Goal: Task Accomplishment & Management: Manage account settings

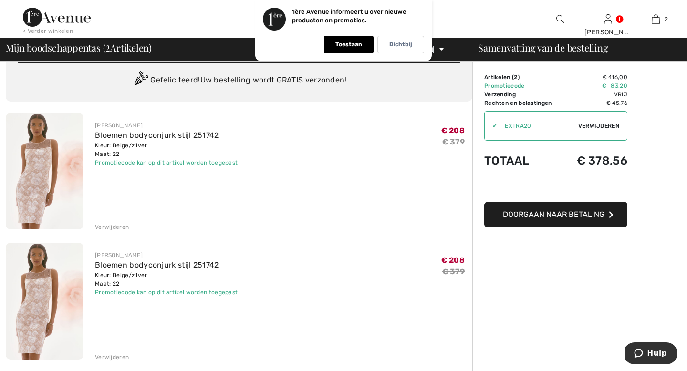
scroll to position [29, 0]
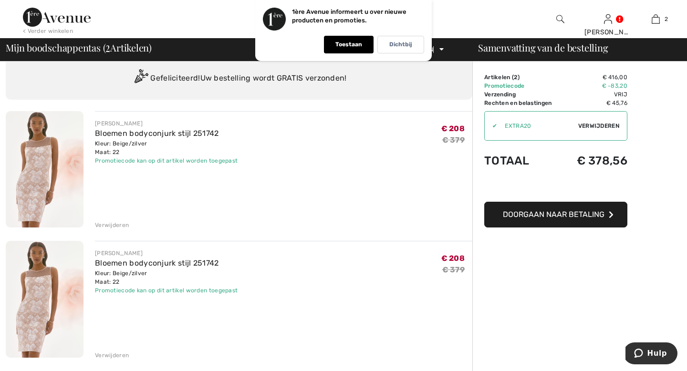
click at [122, 224] on font "Verwijderen" at bounding box center [112, 225] width 34 height 7
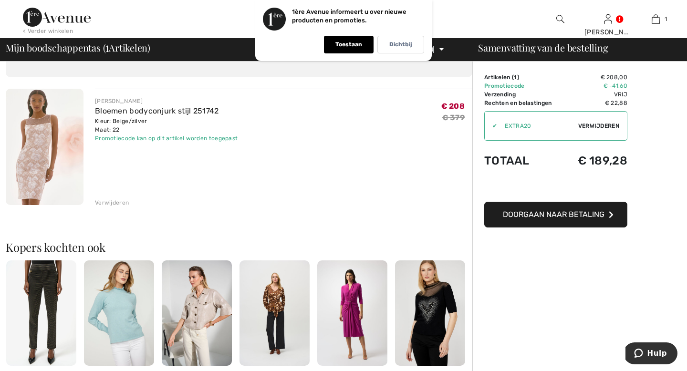
scroll to position [42, 0]
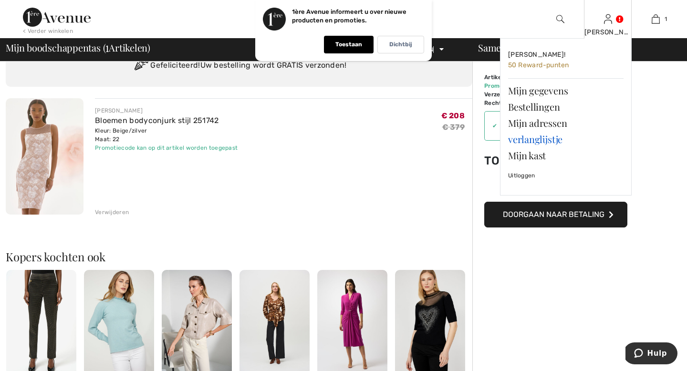
click at [552, 137] on font "verlanglijstje" at bounding box center [535, 139] width 54 height 13
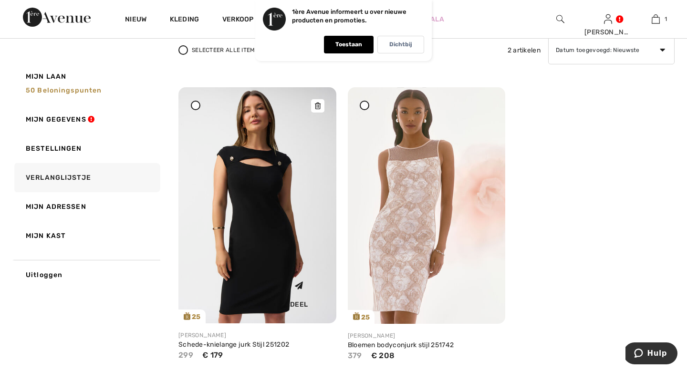
scroll to position [115, 0]
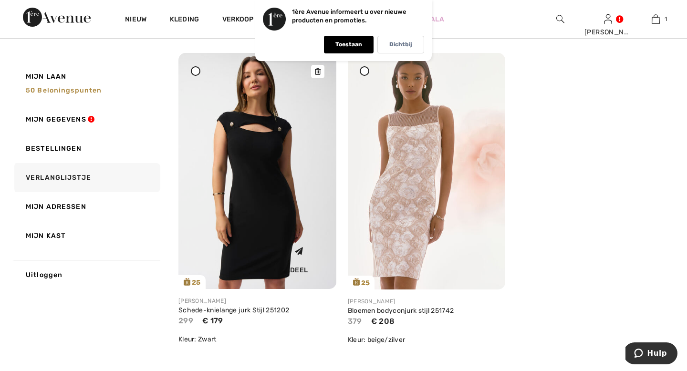
click at [257, 198] on img at bounding box center [257, 171] width 158 height 236
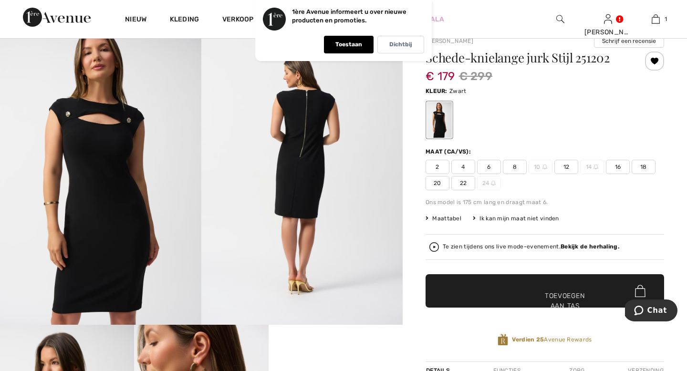
scroll to position [77, 0]
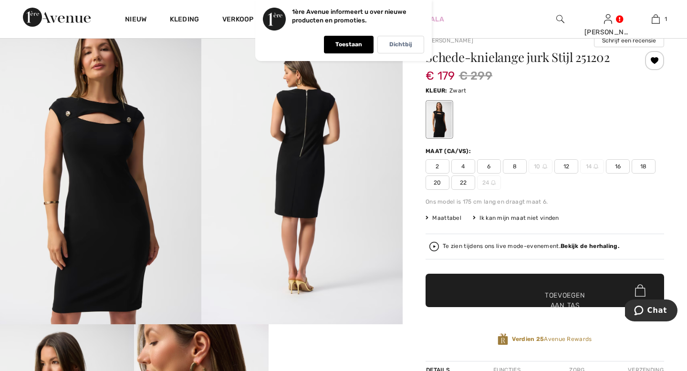
click at [138, 222] on img at bounding box center [100, 173] width 201 height 302
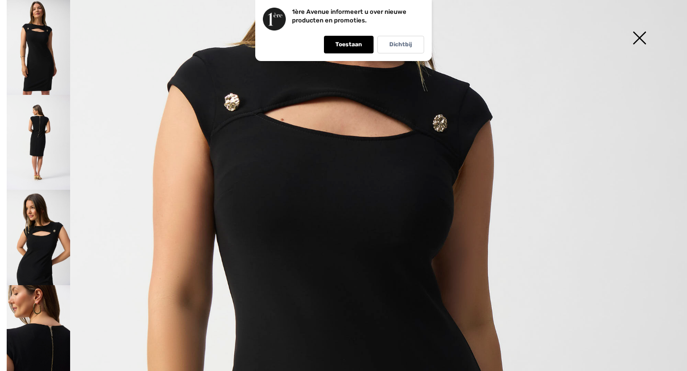
scroll to position [195, 0]
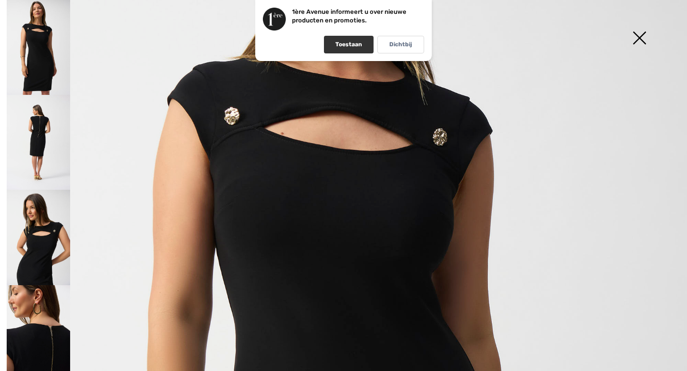
click at [344, 46] on font "Toestaan" at bounding box center [348, 44] width 27 height 7
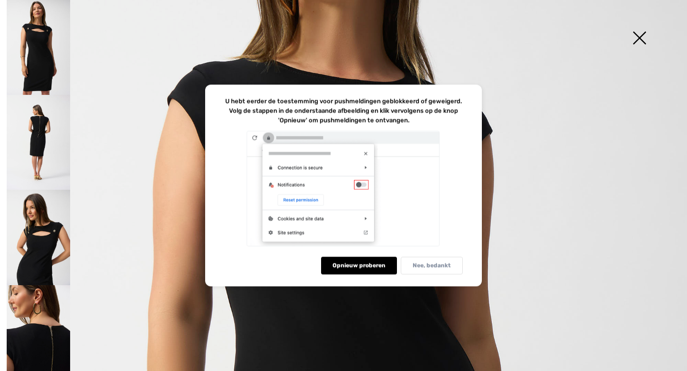
click at [421, 261] on div "Nee, bedankt" at bounding box center [432, 266] width 62 height 18
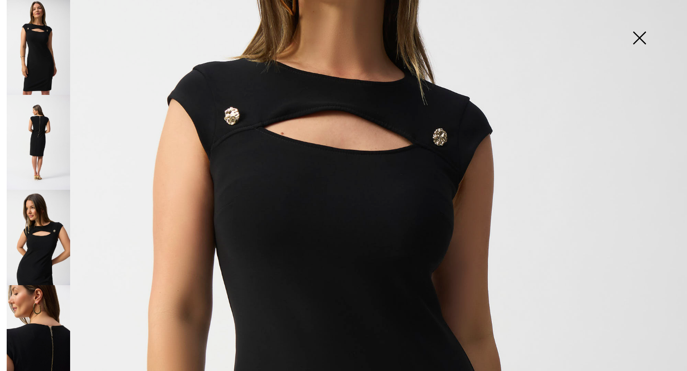
click at [41, 120] on img at bounding box center [38, 142] width 63 height 95
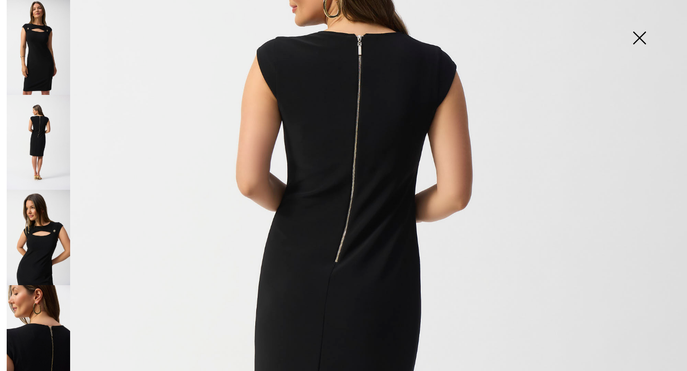
click at [41, 74] on img at bounding box center [38, 47] width 63 height 95
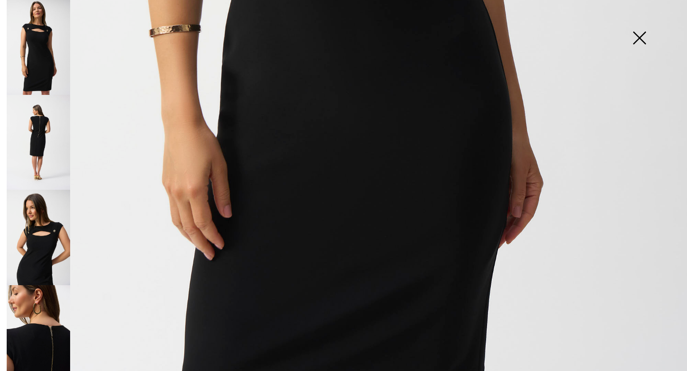
scroll to position [524, 0]
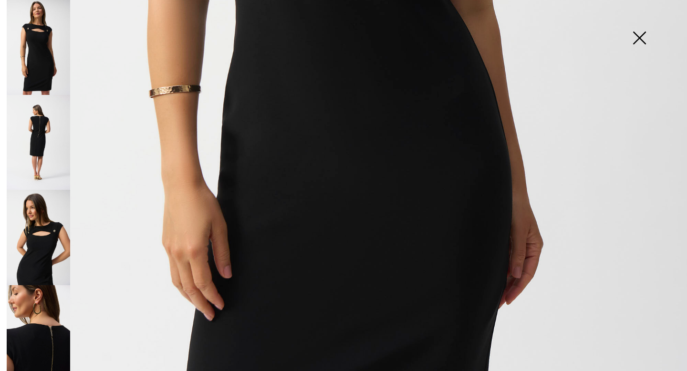
click at [40, 128] on img at bounding box center [38, 142] width 63 height 95
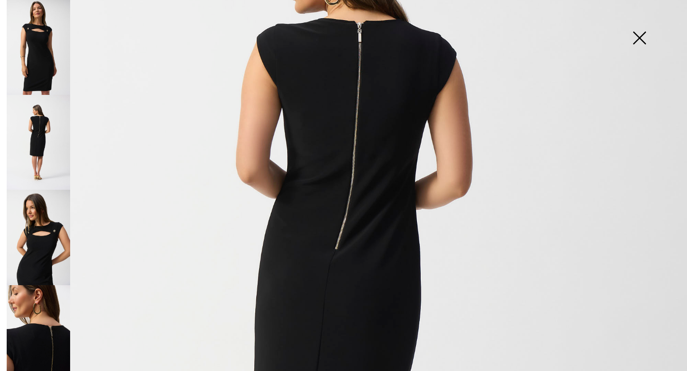
scroll to position [209, 0]
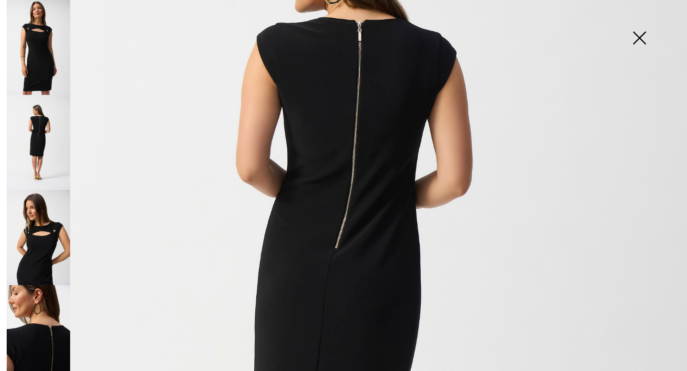
click at [25, 236] on img at bounding box center [38, 237] width 63 height 95
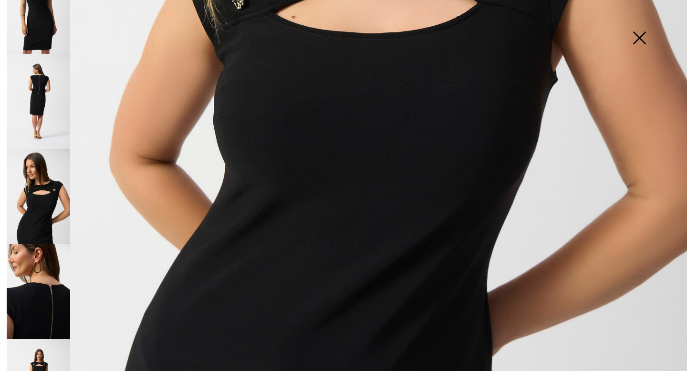
scroll to position [63, 0]
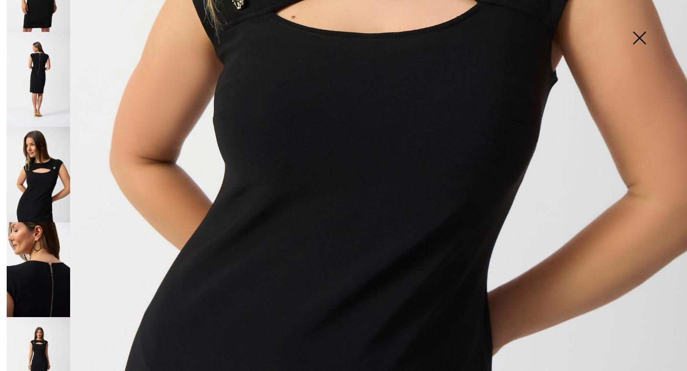
click at [33, 249] on img at bounding box center [38, 269] width 63 height 95
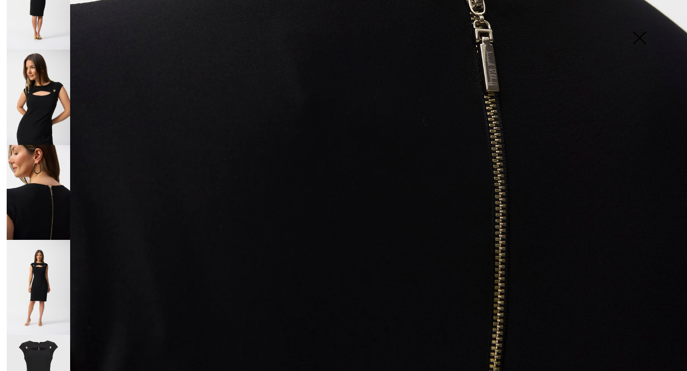
scroll to position [152, 0]
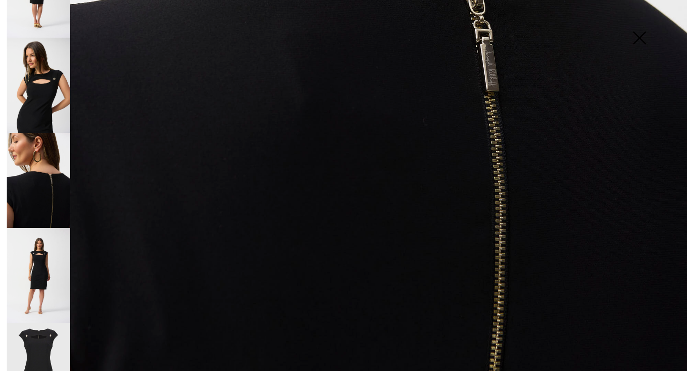
click at [33, 250] on img at bounding box center [38, 275] width 63 height 95
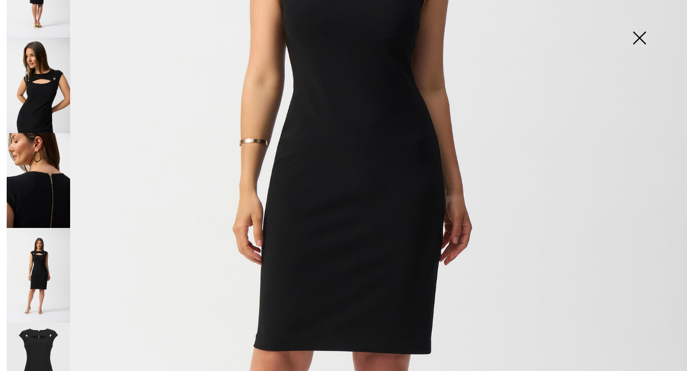
scroll to position [333, 0]
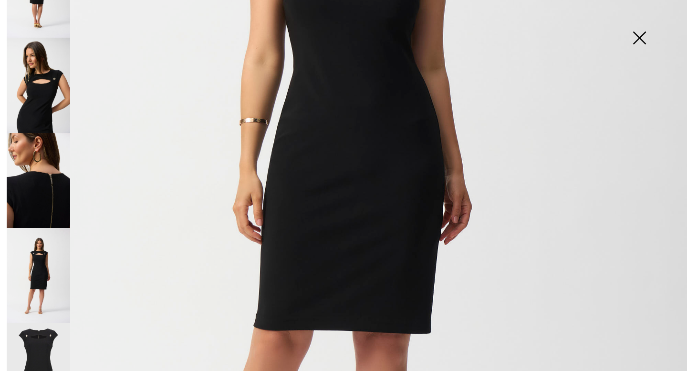
click at [33, 276] on img at bounding box center [38, 275] width 63 height 95
click at [23, 357] on img at bounding box center [38, 370] width 63 height 95
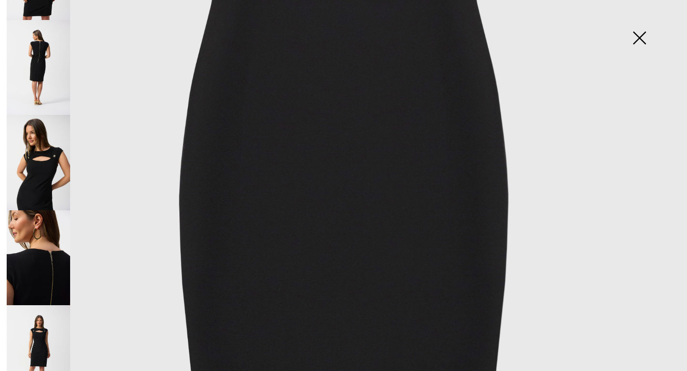
scroll to position [0, 0]
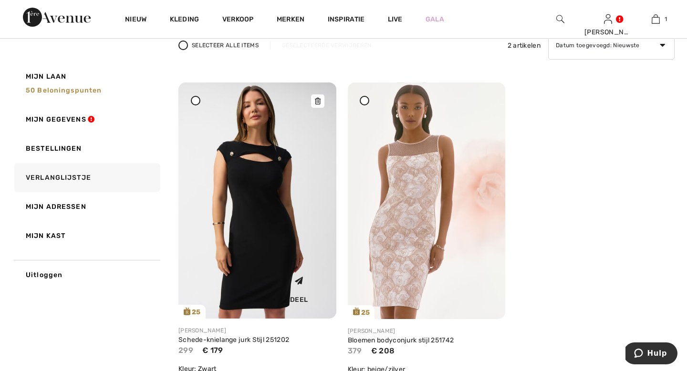
scroll to position [80, 0]
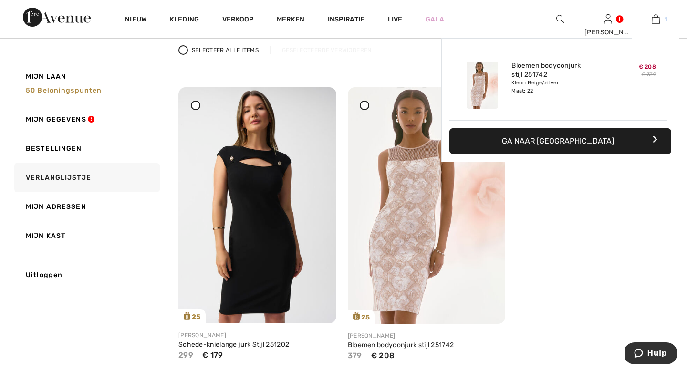
click at [652, 24] on img at bounding box center [656, 18] width 8 height 11
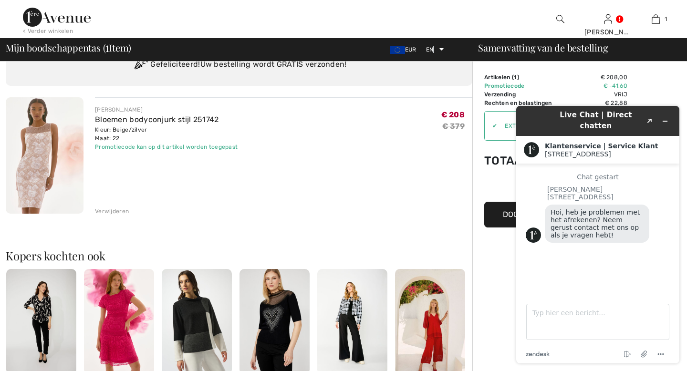
scroll to position [44, 0]
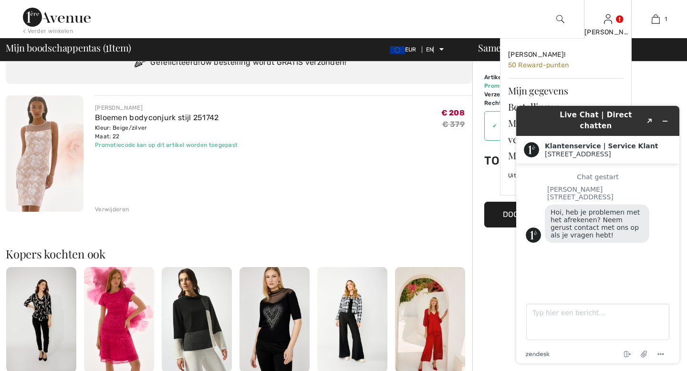
click at [602, 28] on div "[PERSON_NAME]" at bounding box center [607, 32] width 47 height 10
click at [539, 64] on font "50 Reward-punten" at bounding box center [538, 65] width 61 height 8
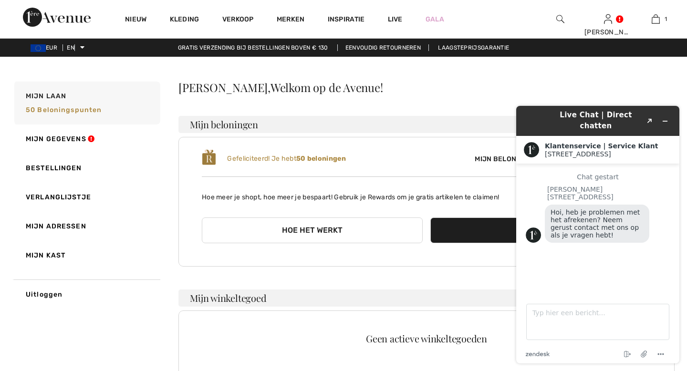
click at [663, 124] on header "Live Chat | Direct chatten Created with Sketch." at bounding box center [597, 121] width 163 height 30
click at [669, 115] on button "Widget minimaliseren" at bounding box center [664, 121] width 15 height 13
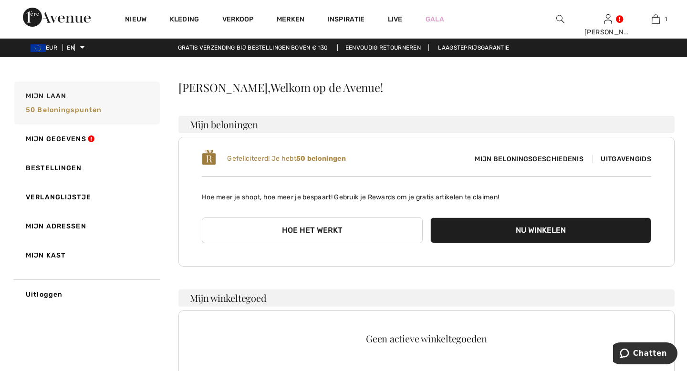
click at [335, 230] on font "Hoe het werkt" at bounding box center [312, 230] width 61 height 9
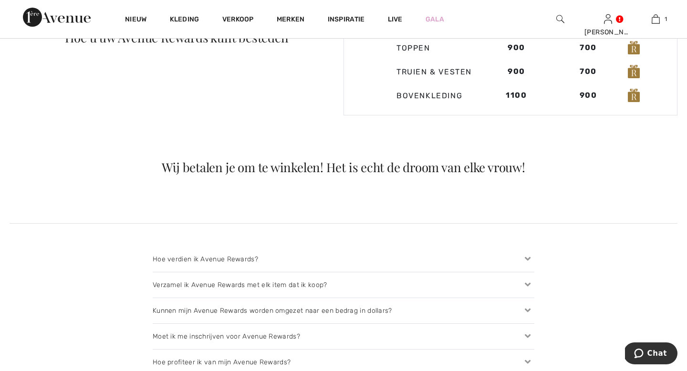
scroll to position [839, 0]
click at [327, 287] on div "Verzamel ik Avenue Rewards met elk item dat ik koop?" at bounding box center [344, 284] width 382 height 25
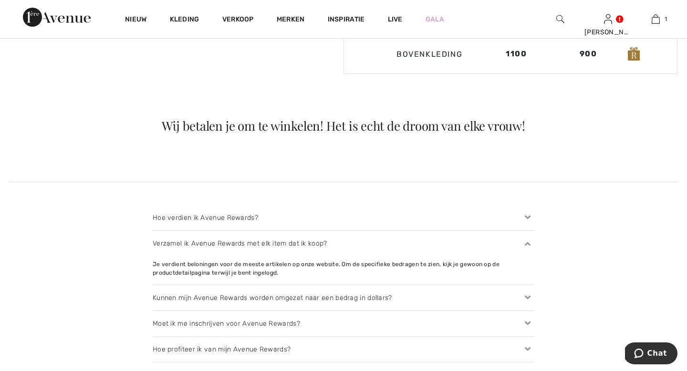
scroll to position [879, 0]
click at [327, 302] on font "Kunnen mijn Avenue Rewards worden omgezet naar een bedrag in dollars?" at bounding box center [272, 298] width 239 height 8
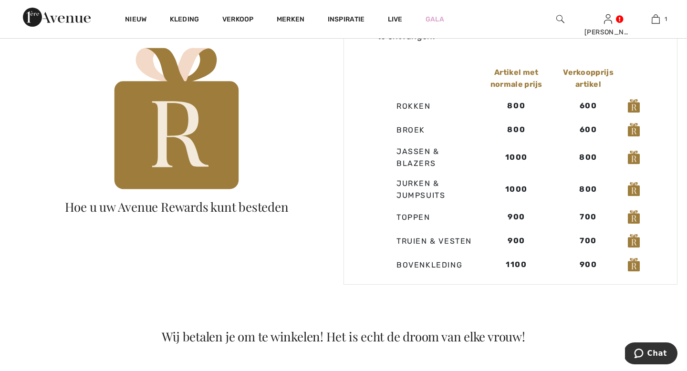
scroll to position [589, 0]
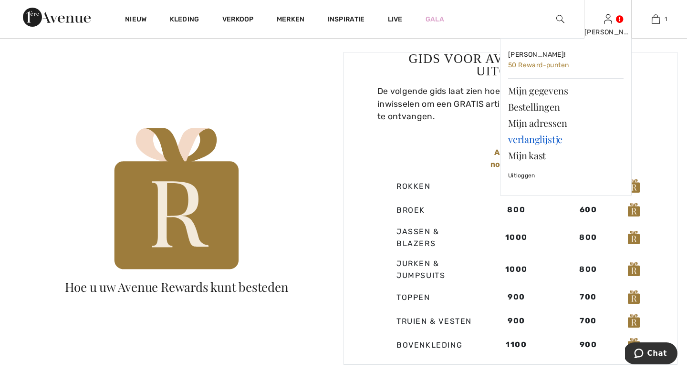
click at [540, 140] on font "verlanglijstje" at bounding box center [535, 139] width 54 height 13
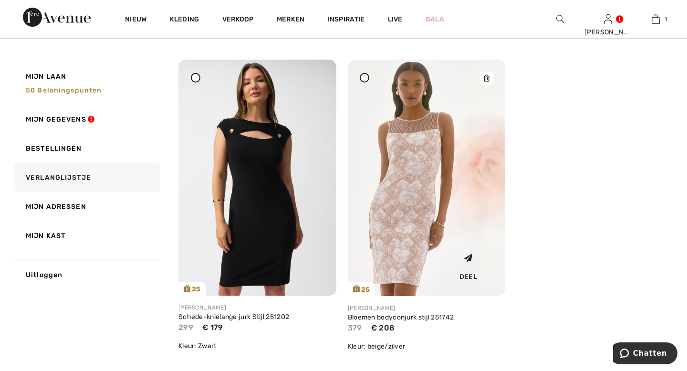
scroll to position [106, 0]
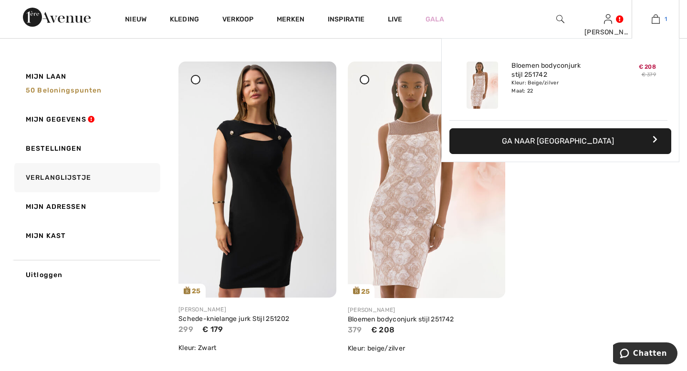
click at [654, 22] on img at bounding box center [656, 18] width 8 height 11
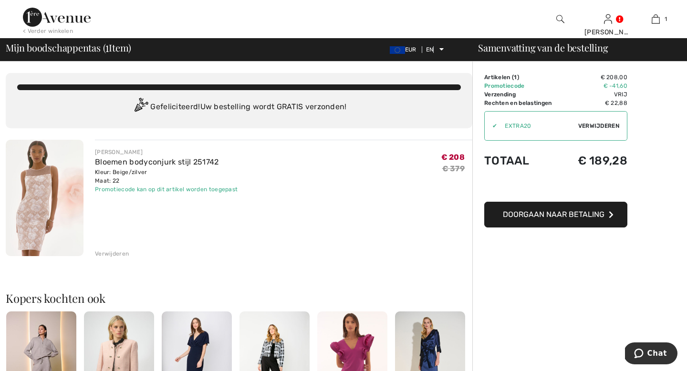
click at [50, 195] on img at bounding box center [45, 198] width 78 height 116
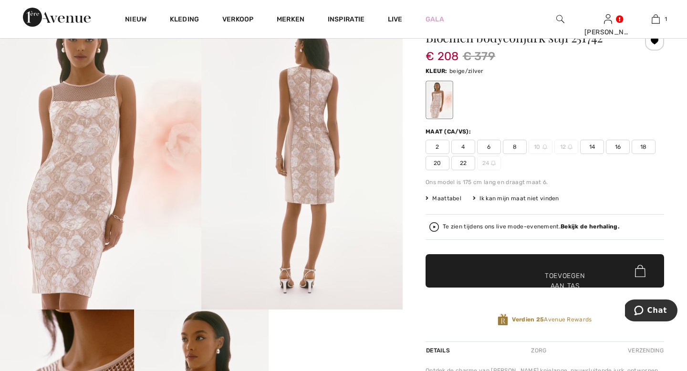
scroll to position [93, 0]
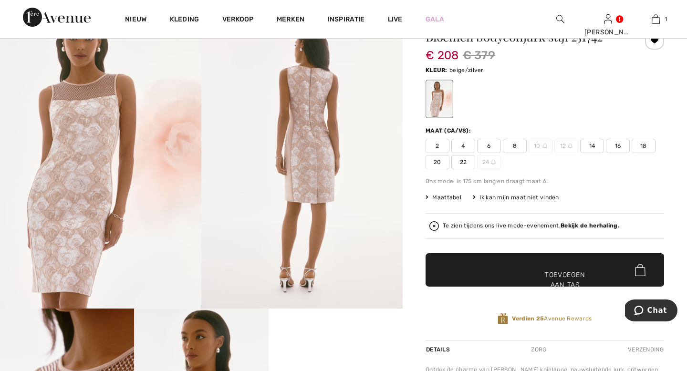
click at [253, 220] on img at bounding box center [301, 158] width 201 height 302
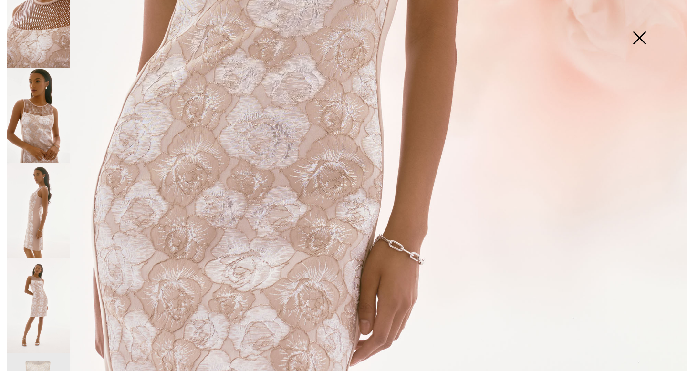
scroll to position [269, 0]
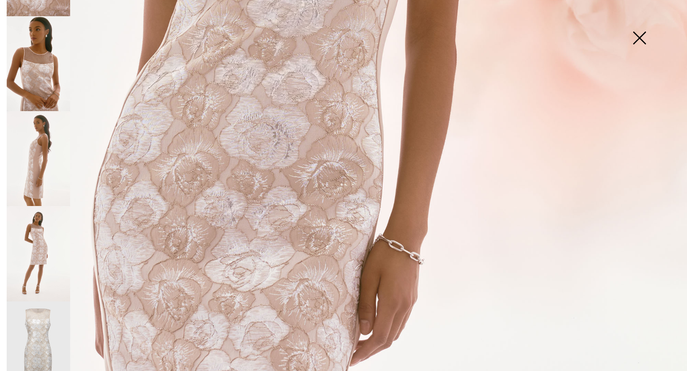
click at [41, 317] on img at bounding box center [38, 349] width 63 height 95
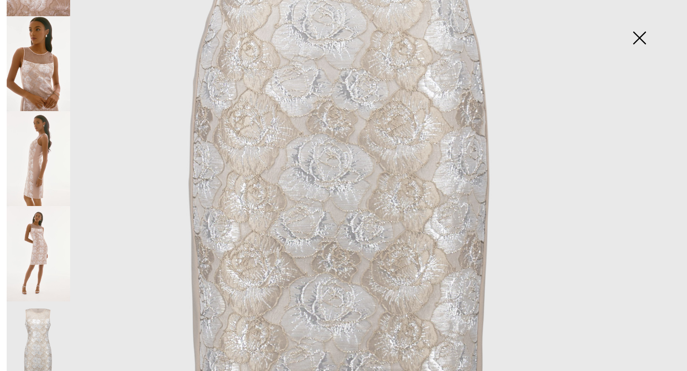
click at [262, 239] on img at bounding box center [343, 46] width 687 height 1031
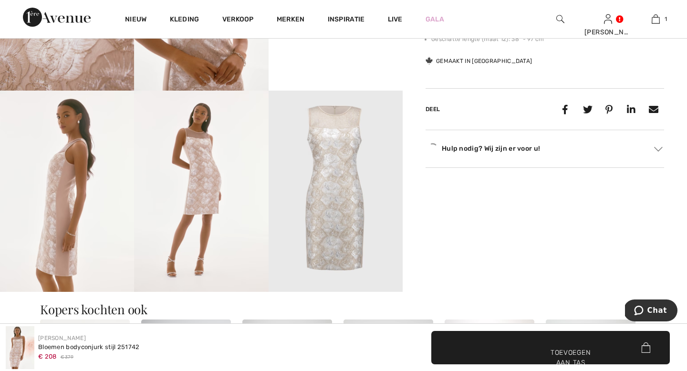
scroll to position [561, 0]
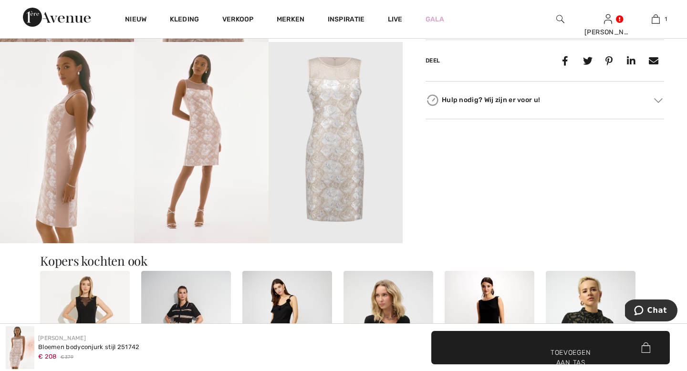
click at [74, 287] on img at bounding box center [85, 338] width 90 height 135
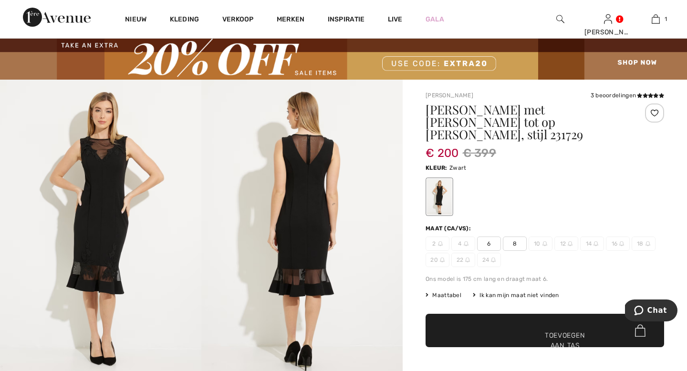
scroll to position [17, 0]
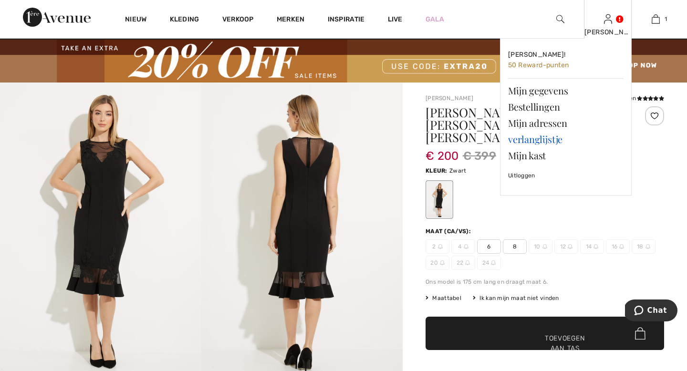
click at [524, 139] on font "verlanglijstje" at bounding box center [535, 139] width 54 height 13
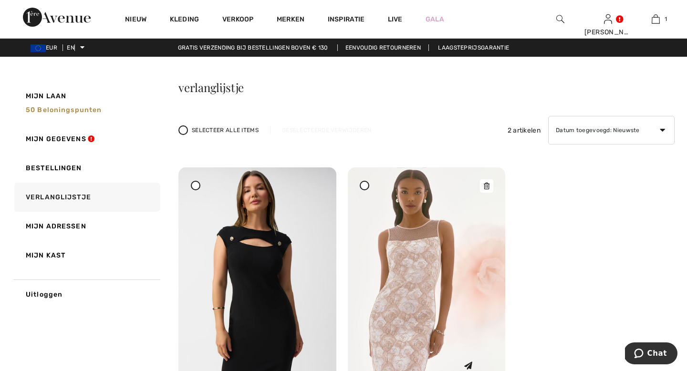
click at [379, 244] on img at bounding box center [427, 285] width 158 height 237
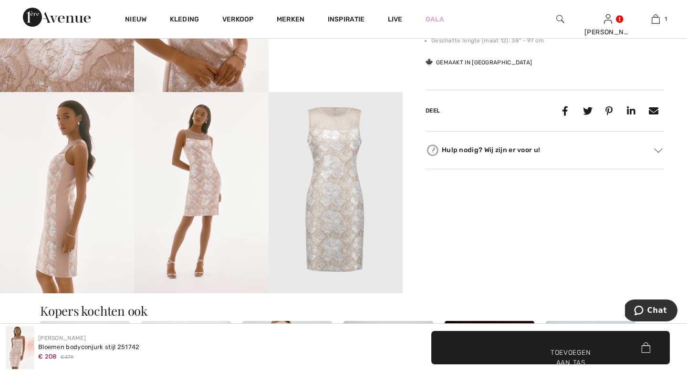
scroll to position [520, 0]
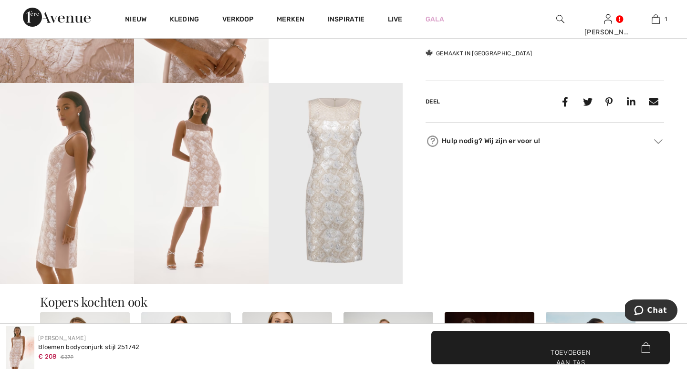
click at [324, 215] on img at bounding box center [336, 183] width 134 height 201
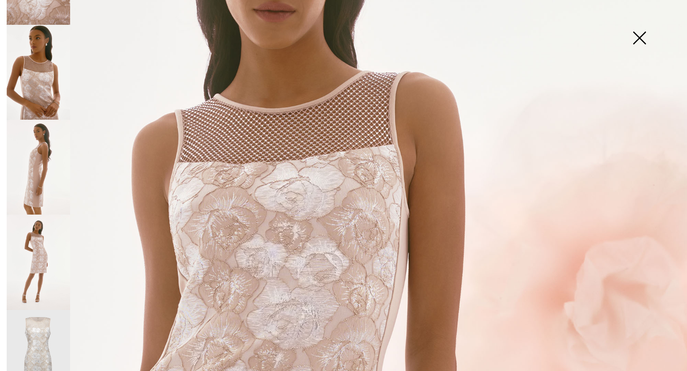
scroll to position [269, 0]
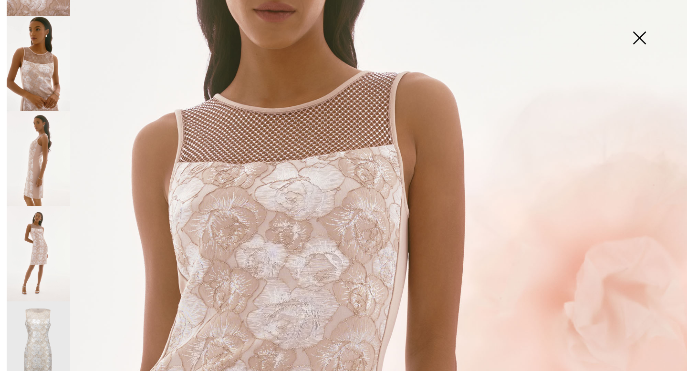
click at [42, 307] on img at bounding box center [38, 349] width 63 height 95
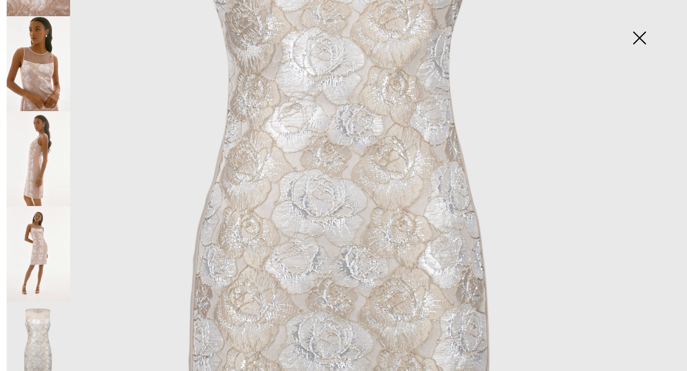
scroll to position [302, 0]
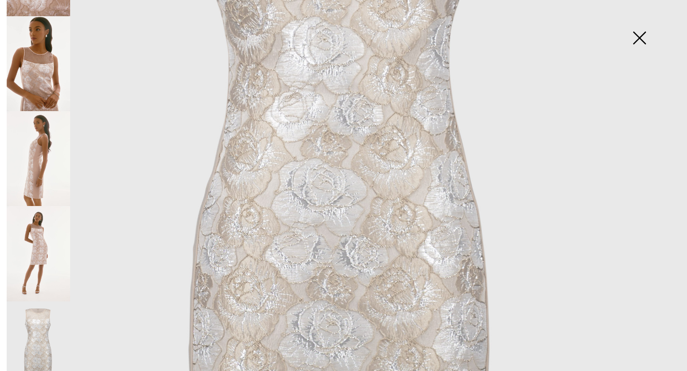
click at [50, 240] on img at bounding box center [38, 253] width 63 height 95
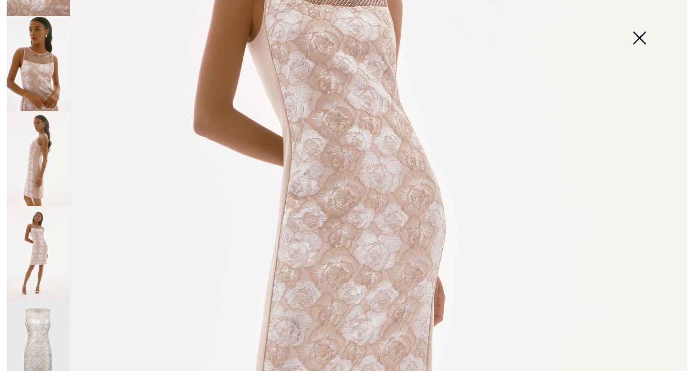
scroll to position [234, 0]
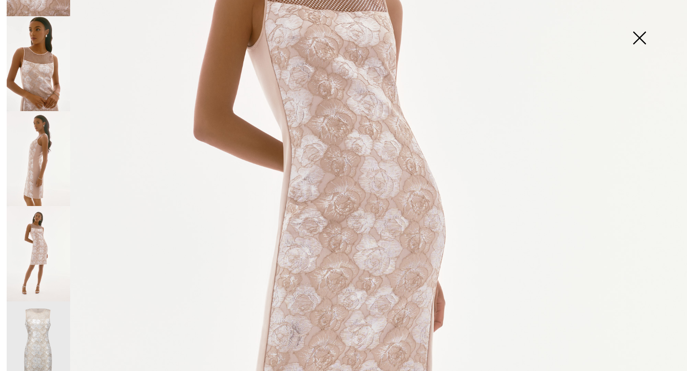
click at [38, 160] on img at bounding box center [38, 158] width 63 height 95
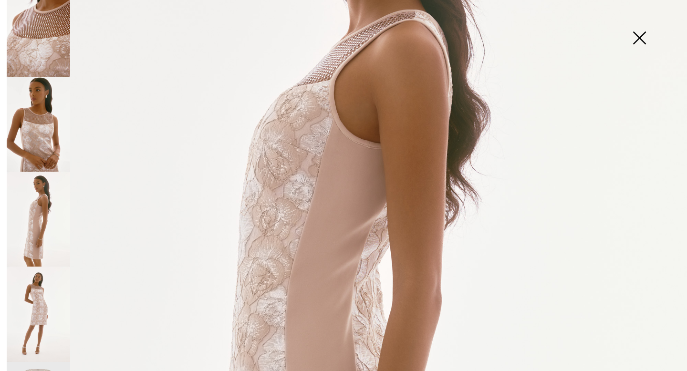
scroll to position [203, 0]
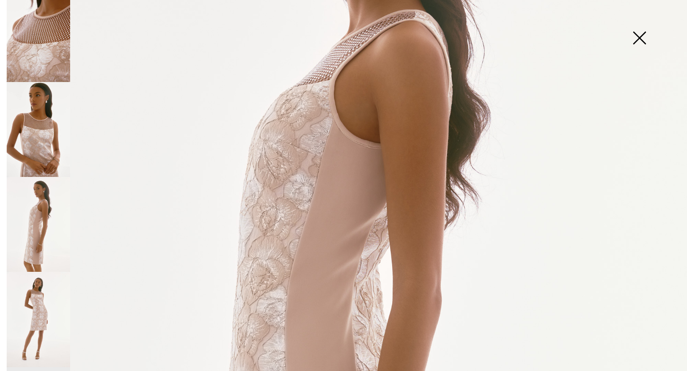
click at [39, 144] on img at bounding box center [38, 129] width 63 height 95
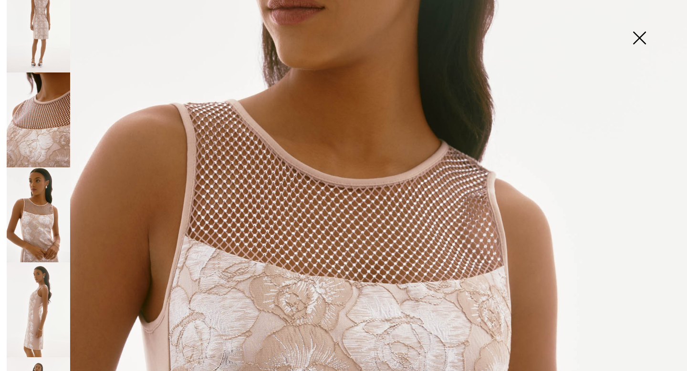
scroll to position [112, 0]
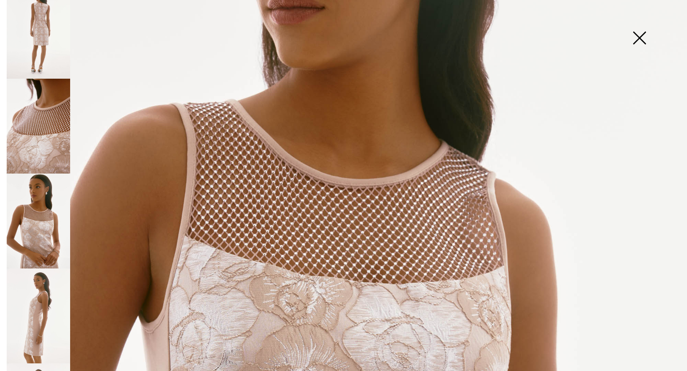
click at [42, 125] on img at bounding box center [38, 126] width 63 height 95
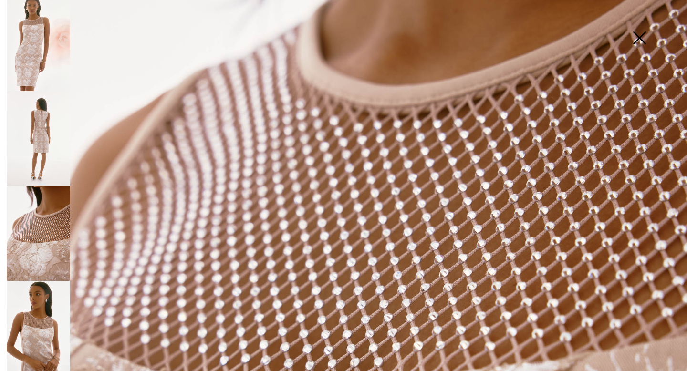
scroll to position [0, 0]
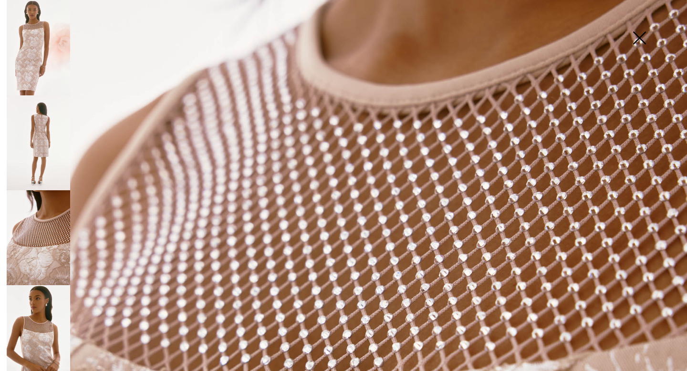
click at [34, 48] on img at bounding box center [38, 47] width 63 height 95
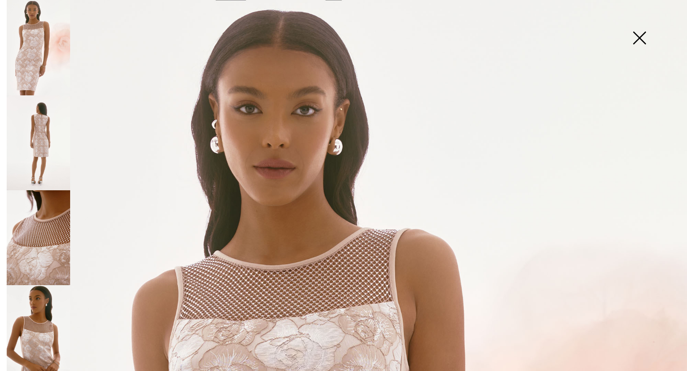
click at [643, 34] on img at bounding box center [639, 38] width 48 height 49
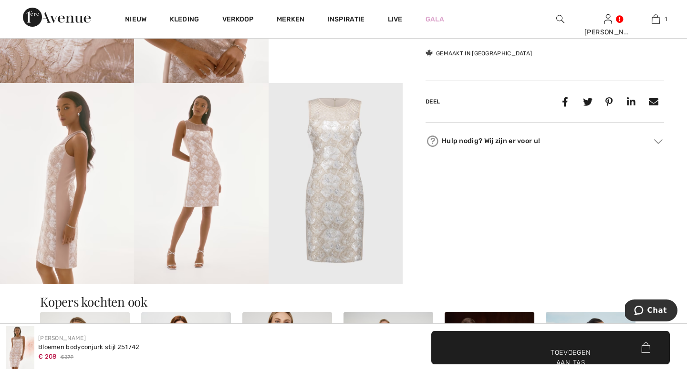
click at [560, 20] on img at bounding box center [560, 18] width 8 height 11
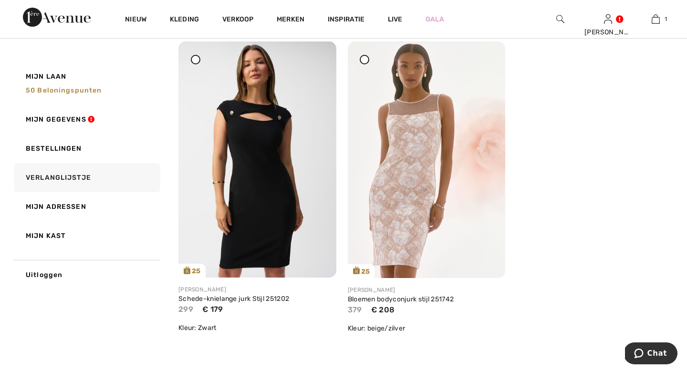
scroll to position [129, 0]
